Goal: Transaction & Acquisition: Purchase product/service

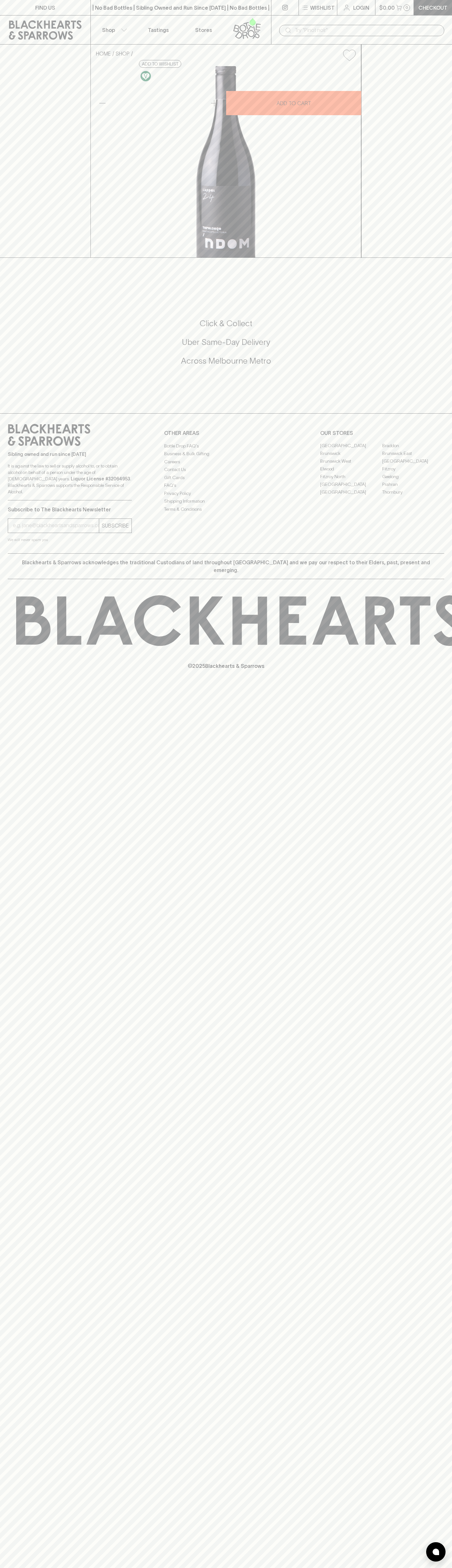
click at [166, 1] on div "| No Bad Bottles | Sibling Owned and Run Since [DATE] | No Bad Bottles | Siblin…" at bounding box center [180, 8] width 180 height 16
click at [436, 397] on div "FIND US | No Bad Bottles | Sibling Owned and Run Since [DATE] | No Bad Bottles …" at bounding box center [226, 784] width 452 height 1568
click at [320, 1568] on html "FIND US | No Bad Bottles | Sibling Owned and Run Since [DATE] | No Bad Bottles …" at bounding box center [226, 784] width 452 height 1568
click at [31, 646] on icon at bounding box center [452, 620] width 873 height 50
